Goal: Transaction & Acquisition: Purchase product/service

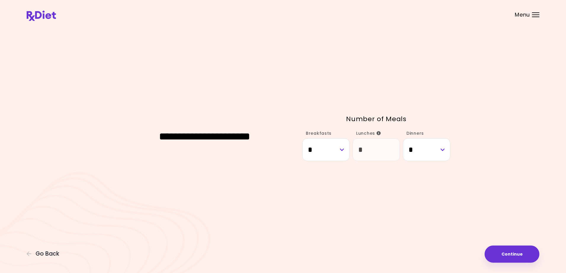
select select "*"
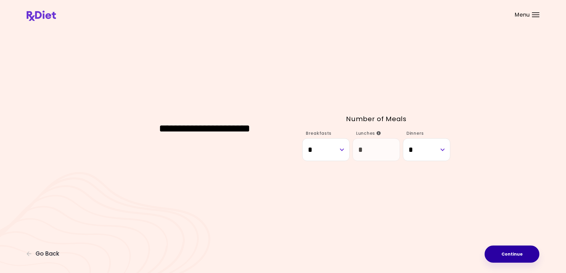
drag, startPoint x: 517, startPoint y: 260, endPoint x: 516, endPoint y: 257, distance: 3.3
click at [517, 259] on button "Continue" at bounding box center [511, 254] width 55 height 17
click at [516, 256] on span "Processing ..." at bounding box center [511, 254] width 29 height 4
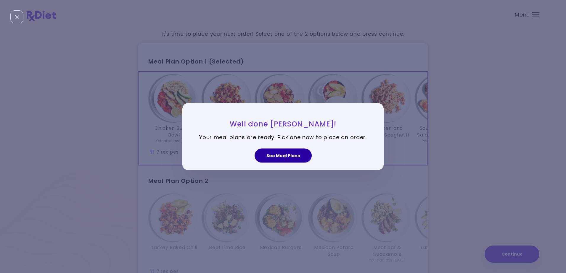
click at [283, 157] on button "See Meal Plans" at bounding box center [282, 156] width 57 height 14
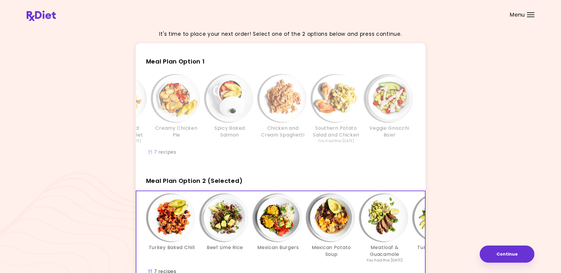
drag, startPoint x: 241, startPoint y: 167, endPoint x: 247, endPoint y: 169, distance: 7.1
click at [247, 165] on div "Chicken Burrito Bowl You had this [DATE] Chicken and Potatoes Skillet You had t…" at bounding box center [230, 118] width 391 height 93
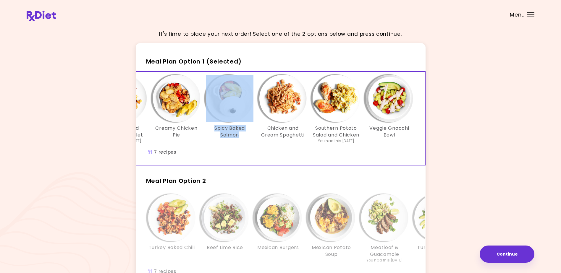
drag, startPoint x: 247, startPoint y: 170, endPoint x: 189, endPoint y: 168, distance: 58.0
click at [189, 165] on div "Chicken Burrito Bowl You had this [DATE] Chicken and Potatoes Skillet You had t…" at bounding box center [230, 118] width 391 height 93
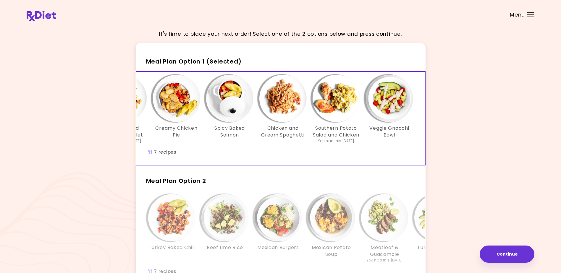
click at [490, 178] on div "It's time to place your next order! Select one of the 2 options below and press…" at bounding box center [281, 174] width 508 height 299
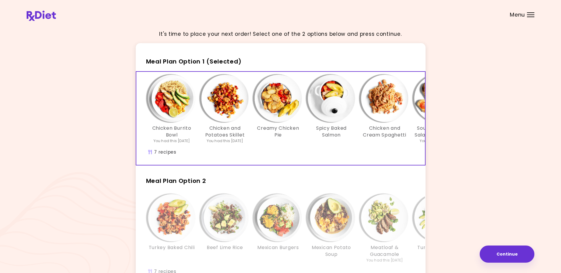
click at [237, 62] on span "Meal Plan Option 1 (Selected)" at bounding box center [194, 61] width 96 height 8
click at [231, 135] on h3 "Chicken and Potatoes Skillet" at bounding box center [224, 131] width 47 height 13
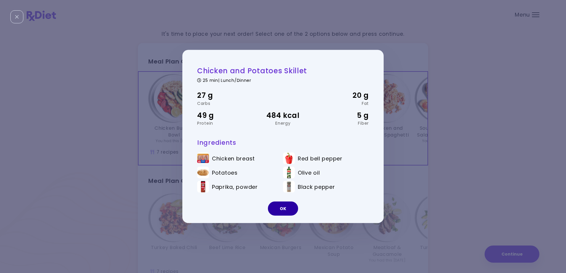
click at [290, 211] on button "OK" at bounding box center [283, 209] width 30 height 14
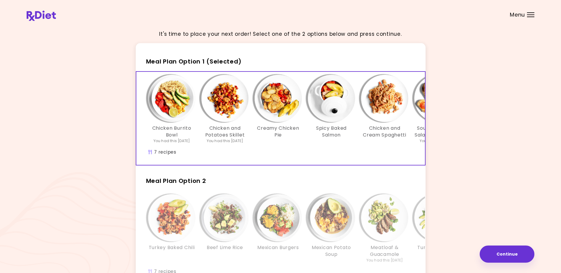
click at [274, 164] on div "Chicken Burrito Bowl You had this [DATE] Chicken and Potatoes Skillet You had t…" at bounding box center [331, 118] width 391 height 93
click at [512, 252] on button "Continue" at bounding box center [507, 254] width 55 height 17
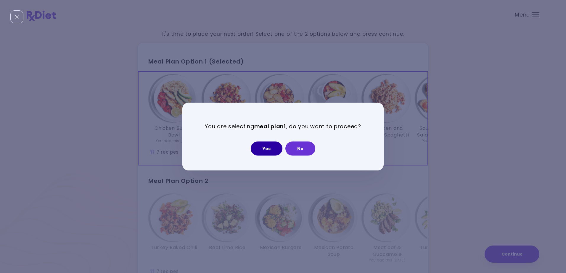
click at [268, 147] on button "Yes" at bounding box center [267, 148] width 32 height 14
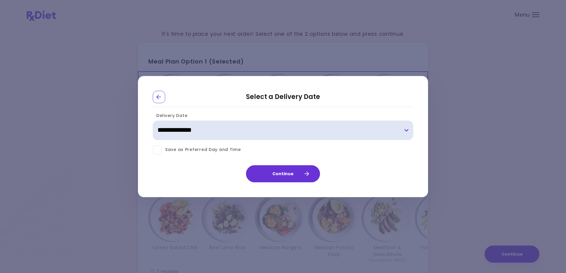
click at [409, 131] on select "**********" at bounding box center [283, 131] width 260 height 20
select select "**********"
click at [153, 121] on select "**********" at bounding box center [283, 131] width 260 height 20
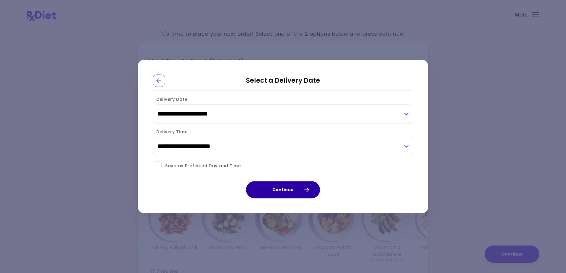
click at [291, 190] on button "Continue" at bounding box center [283, 190] width 74 height 17
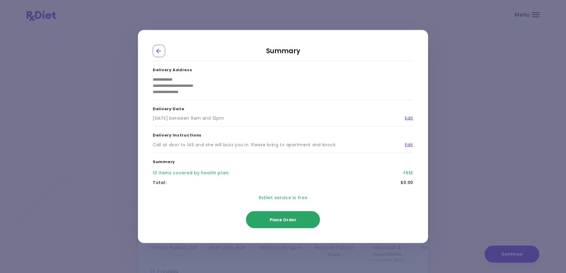
click at [283, 213] on button "Place Order" at bounding box center [283, 220] width 74 height 17
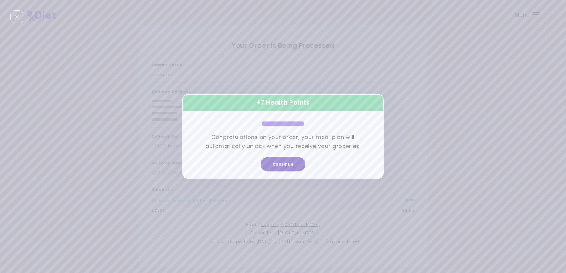
click at [278, 162] on button "Continue" at bounding box center [282, 165] width 45 height 14
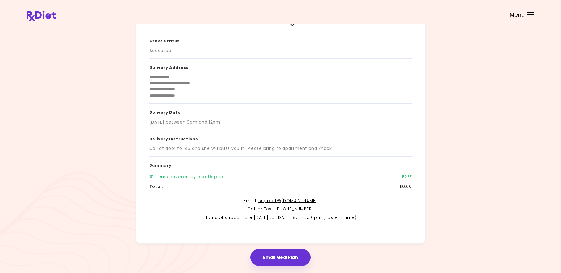
scroll to position [42, 0]
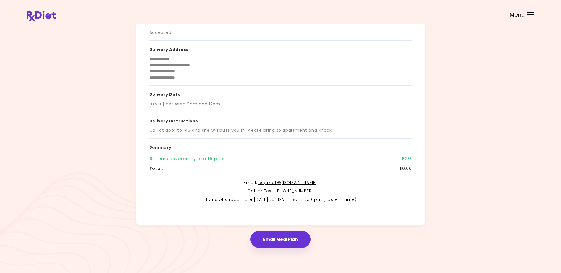
click at [367, 228] on div "Email Meal Plan" at bounding box center [281, 237] width 508 height 22
